Goal: Task Accomplishment & Management: Manage account settings

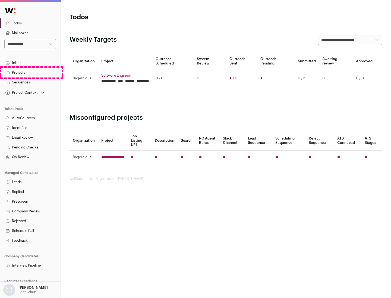
click at [30, 72] on link "Projects" at bounding box center [30, 73] width 60 height 10
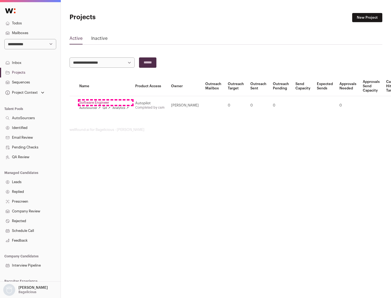
click at [105, 103] on link "Software Engineer" at bounding box center [103, 103] width 49 height 4
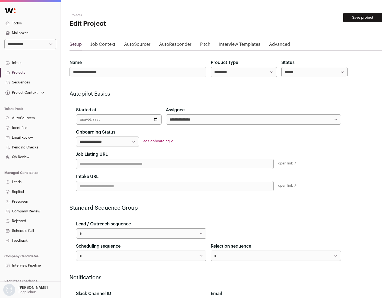
click at [362, 18] on button "Save project" at bounding box center [362, 17] width 39 height 9
